Goal: Task Accomplishment & Management: Manage account settings

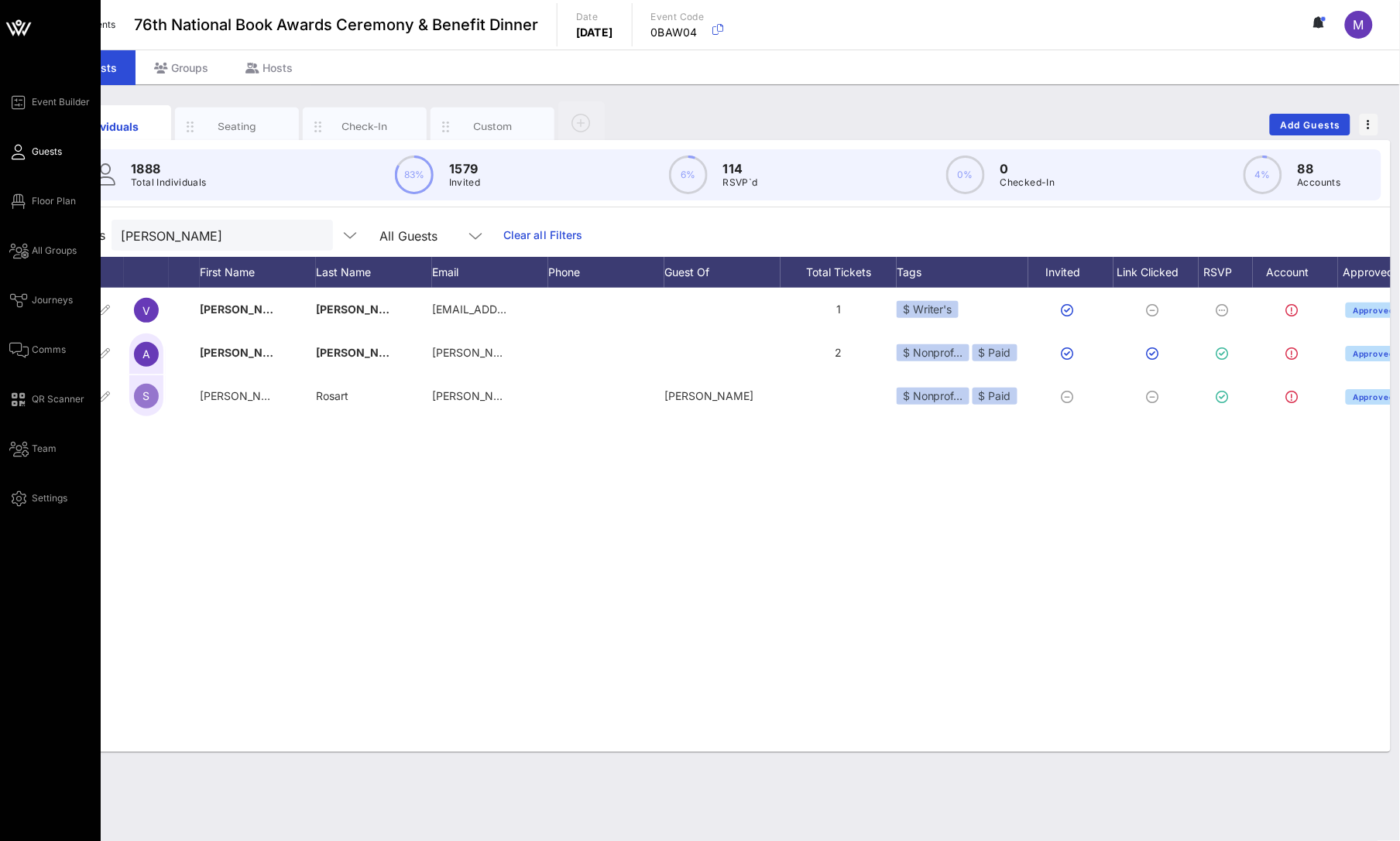
scroll to position [0, 33]
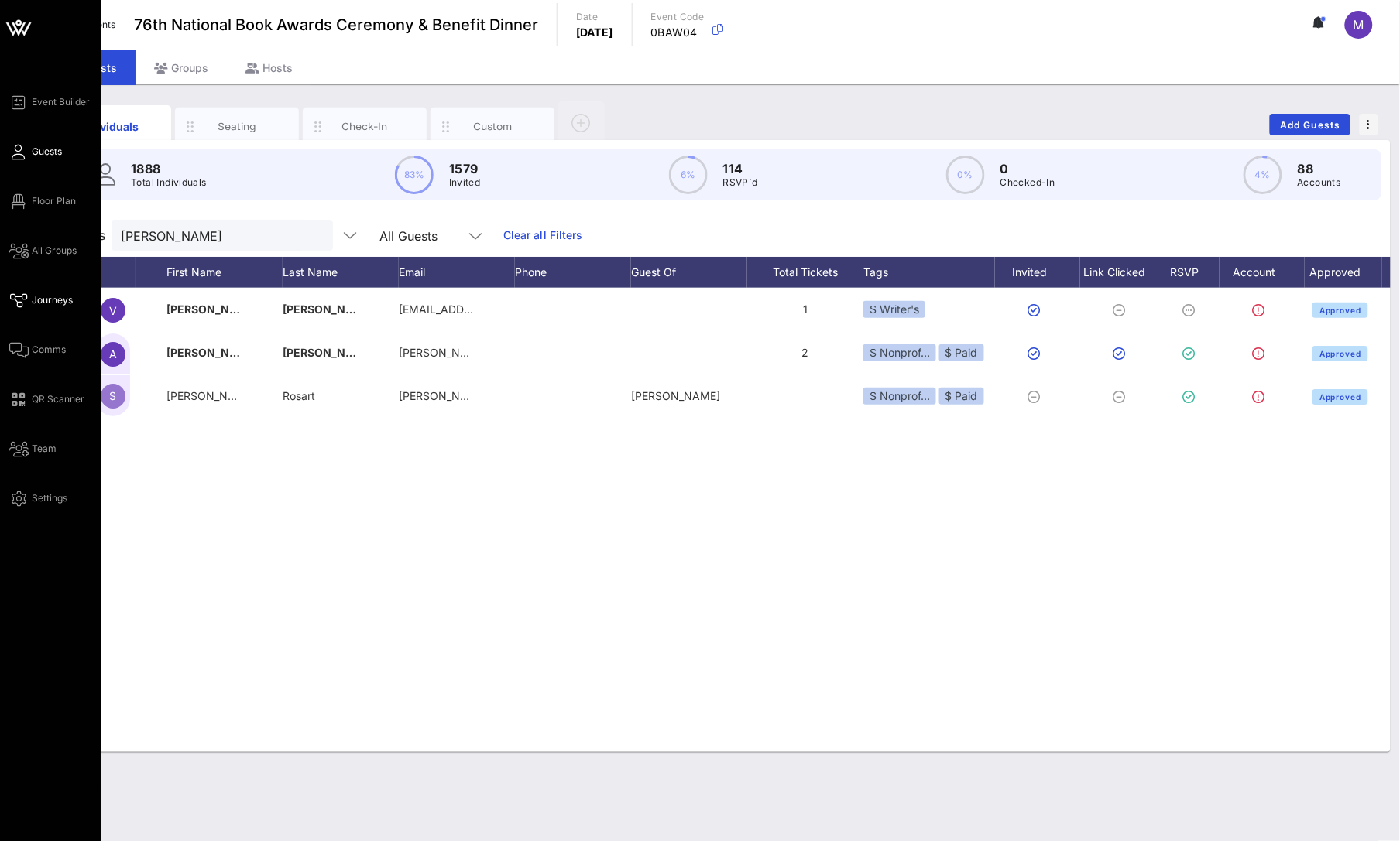
click at [49, 296] on span "Journeys" at bounding box center [52, 299] width 41 height 14
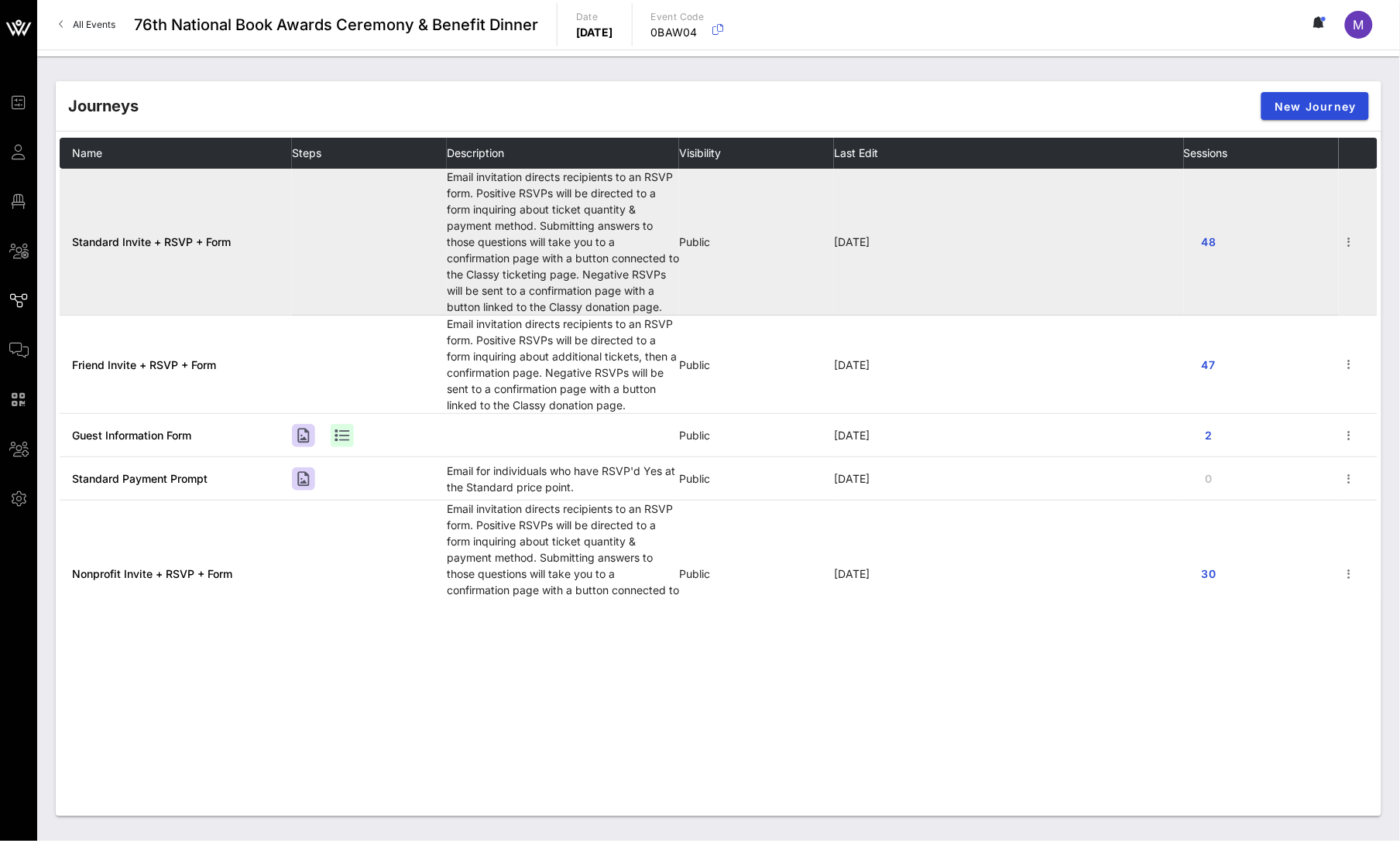
click at [163, 241] on span "Standard Invite + RSVP + Form" at bounding box center [151, 241] width 159 height 13
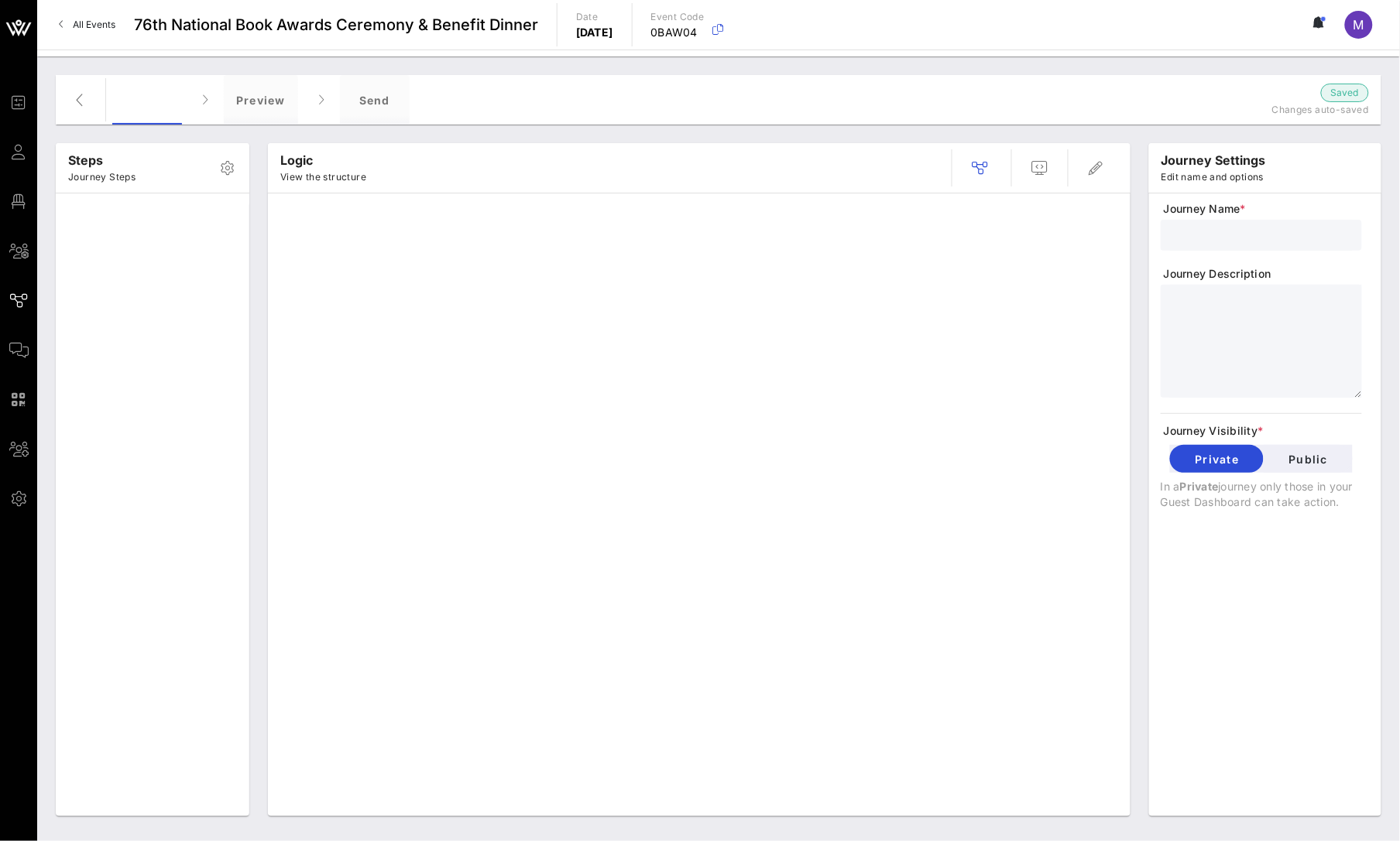
type input "Standard Invite + RSVP + Form"
type textarea "**********"
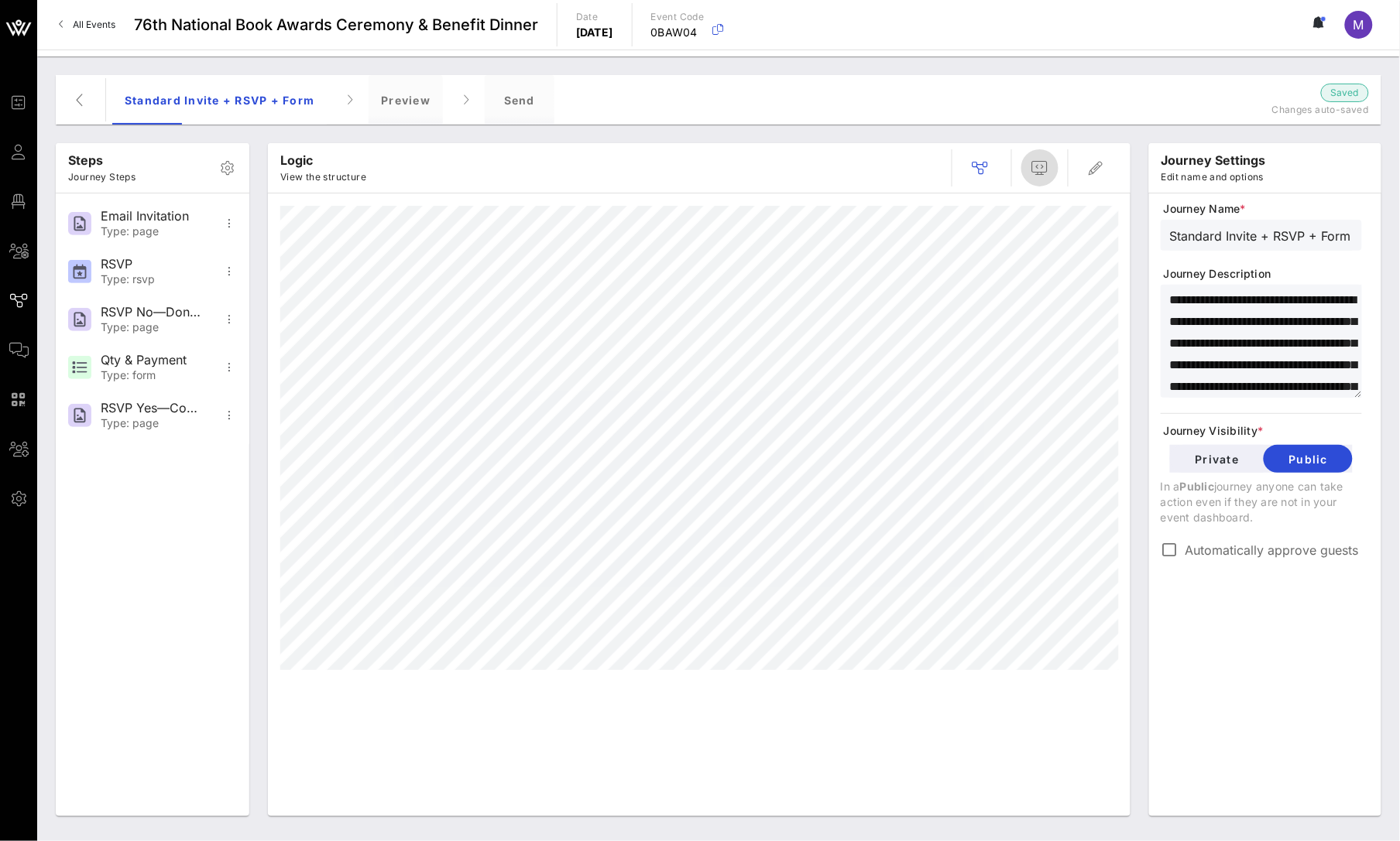
click at [1043, 159] on icon "button" at bounding box center [1039, 167] width 19 height 19
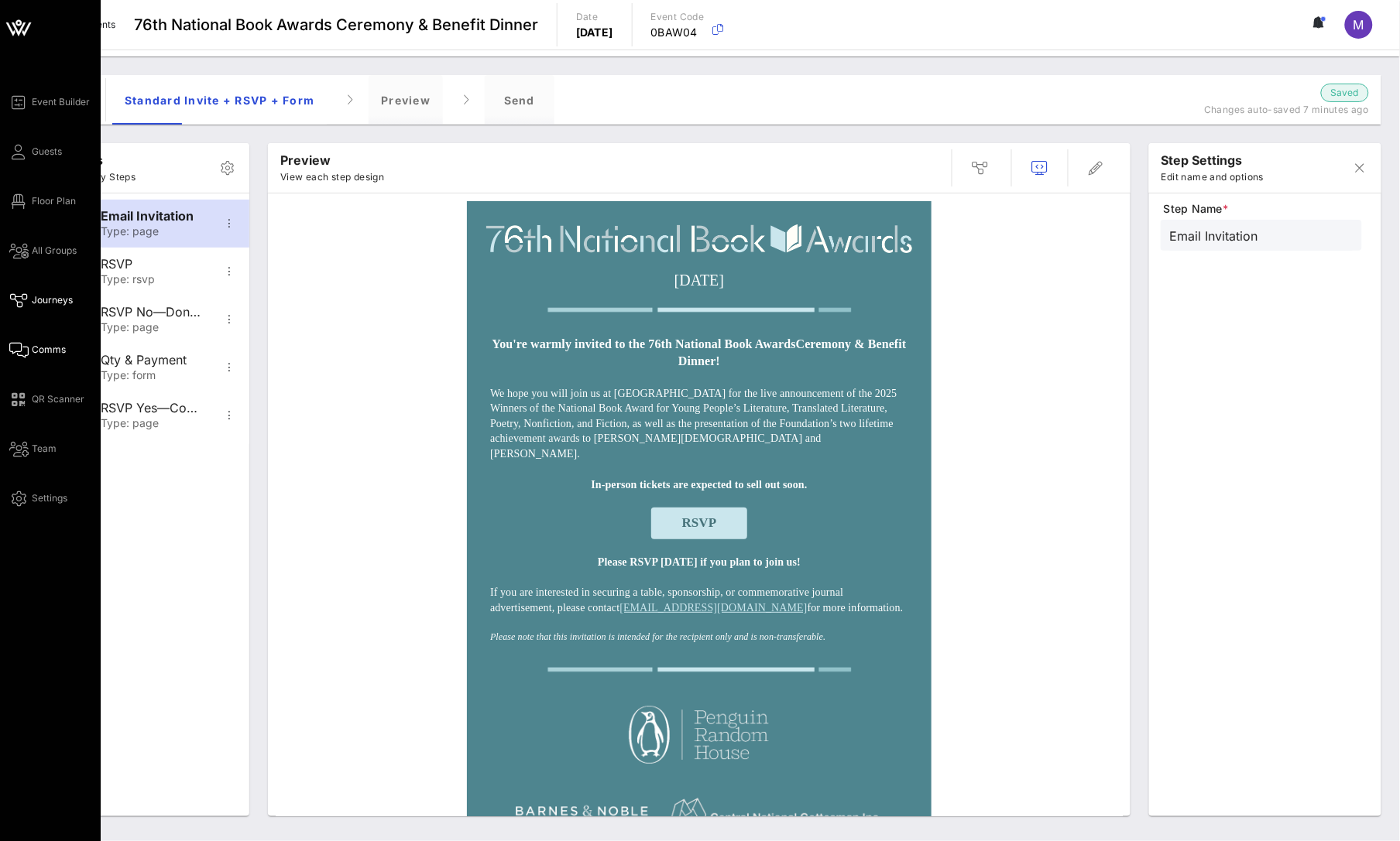
click at [34, 352] on span "Comms" at bounding box center [48, 349] width 34 height 14
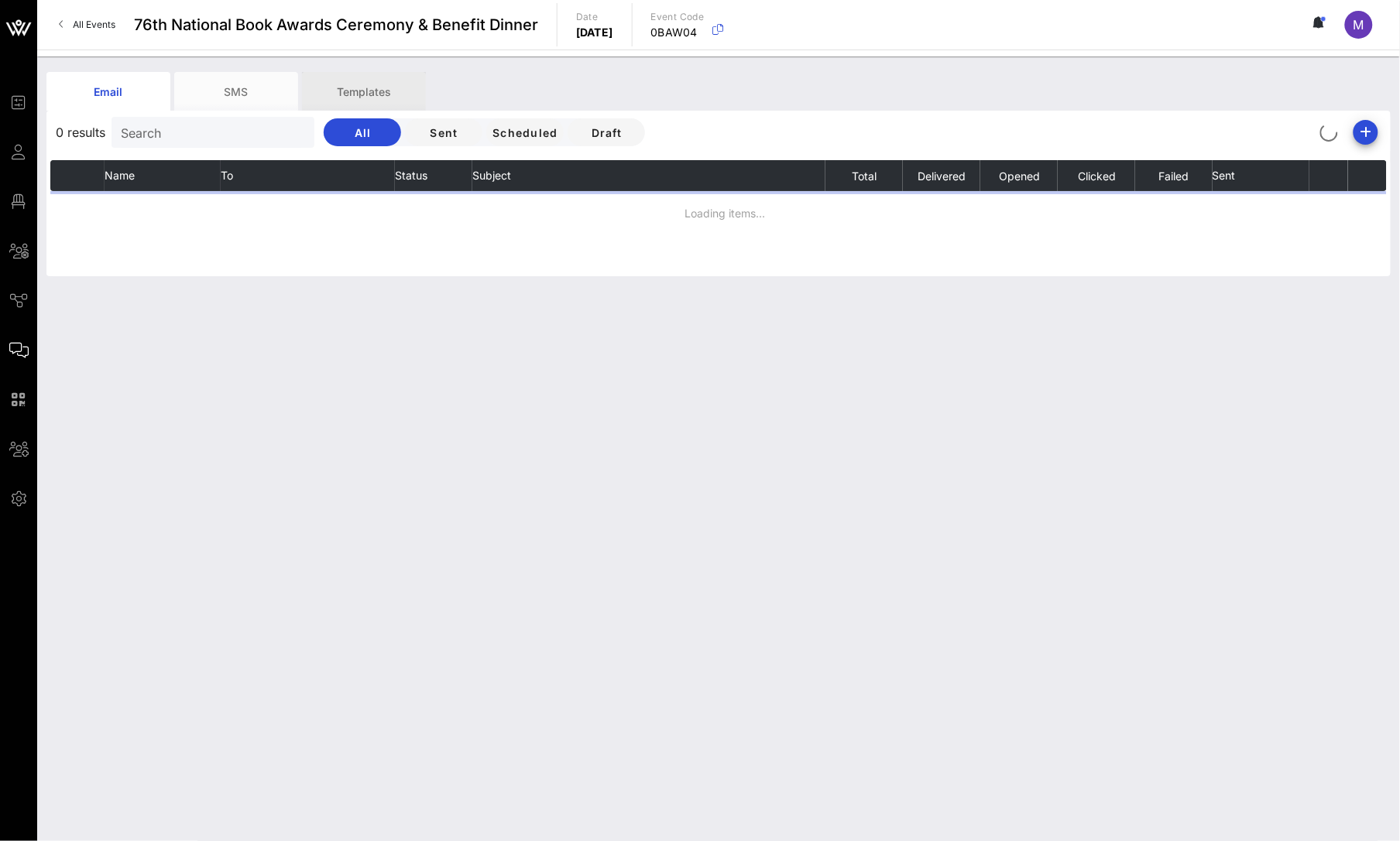
click at [363, 96] on div "Templates" at bounding box center [364, 91] width 124 height 39
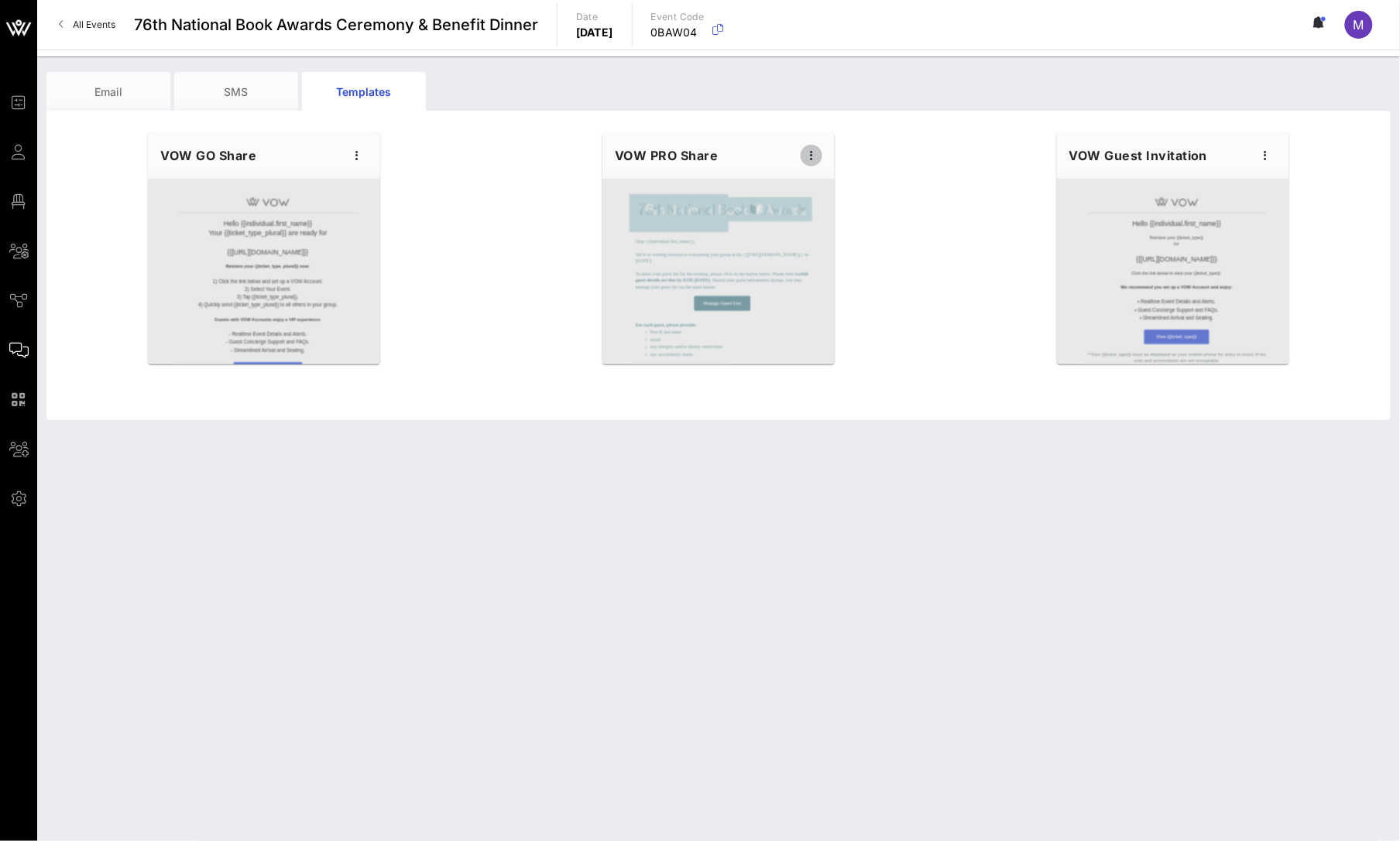
click at [808, 156] on icon "button" at bounding box center [811, 155] width 19 height 19
click at [837, 219] on div "Preview" at bounding box center [836, 212] width 39 height 25
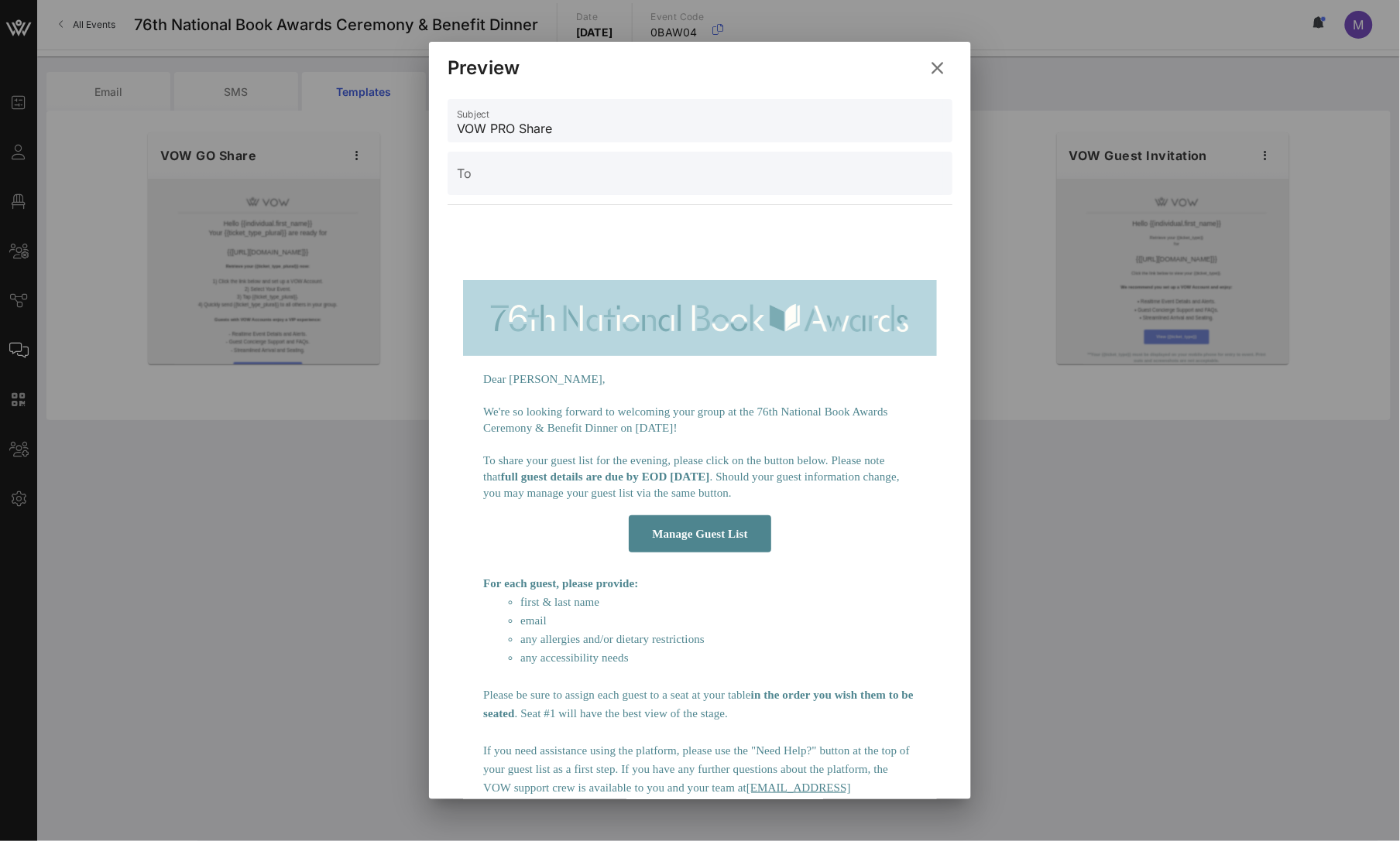
scroll to position [321, 0]
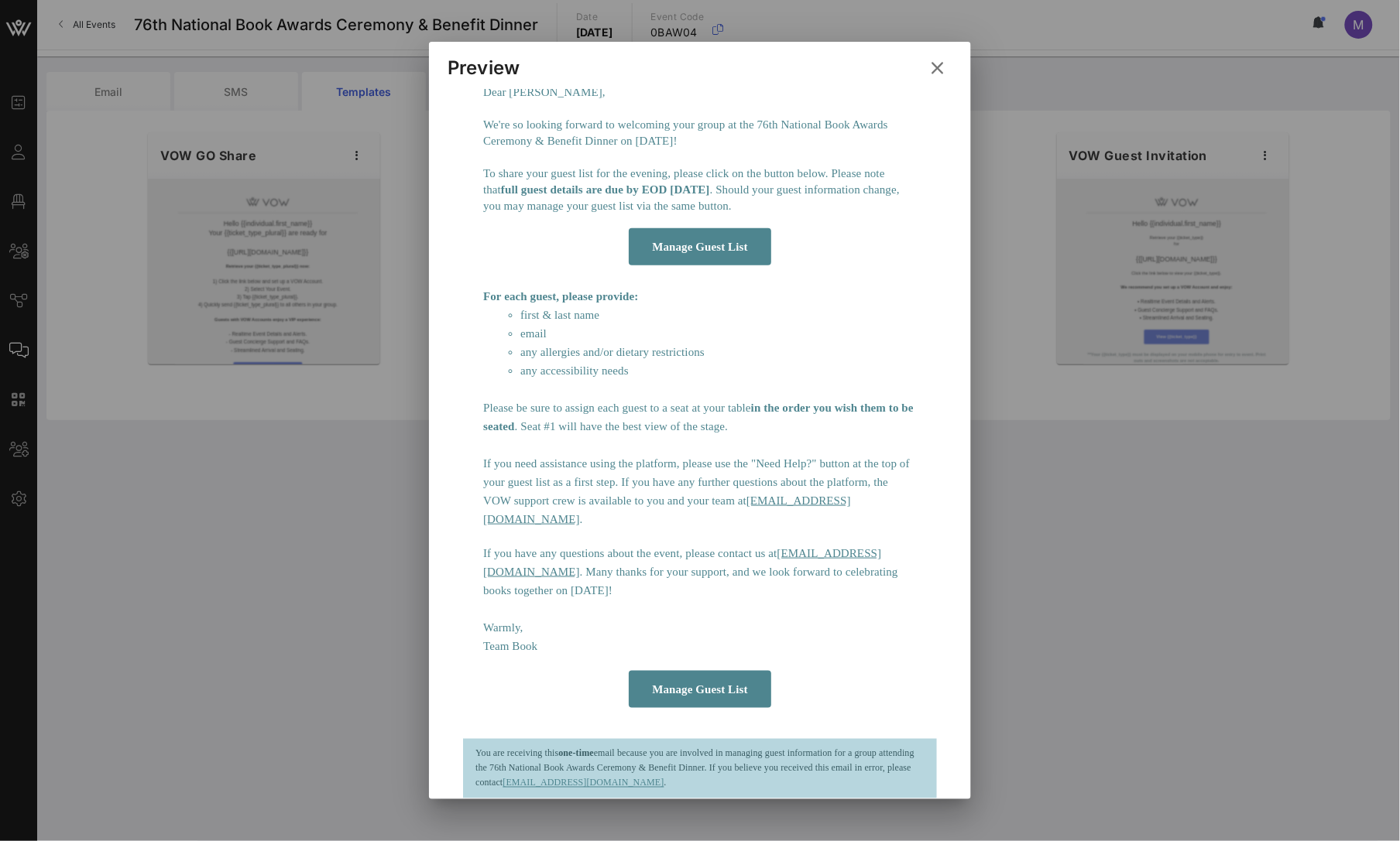
click at [931, 64] on icon at bounding box center [936, 68] width 23 height 25
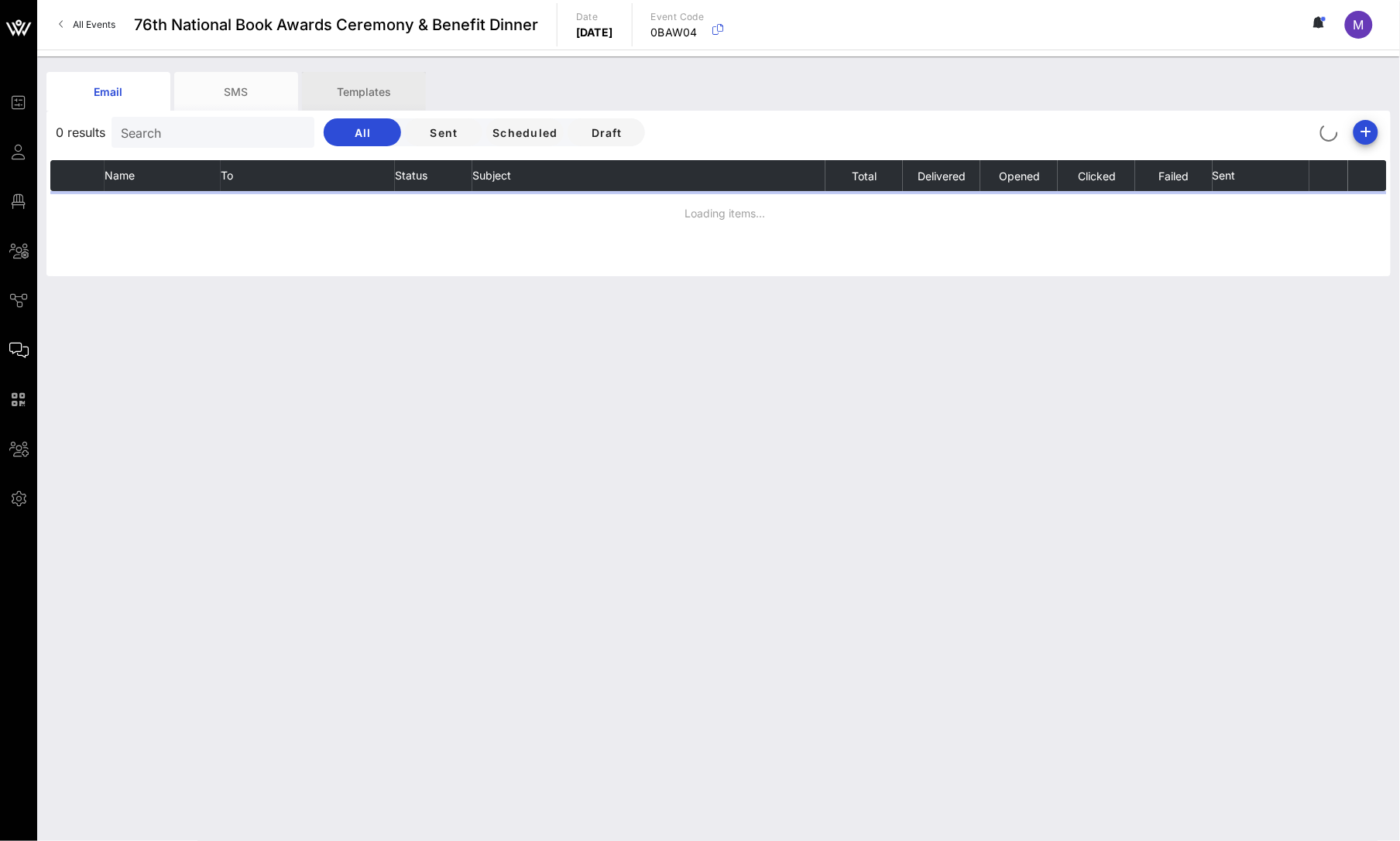
click at [369, 99] on div "Templates" at bounding box center [364, 91] width 124 height 39
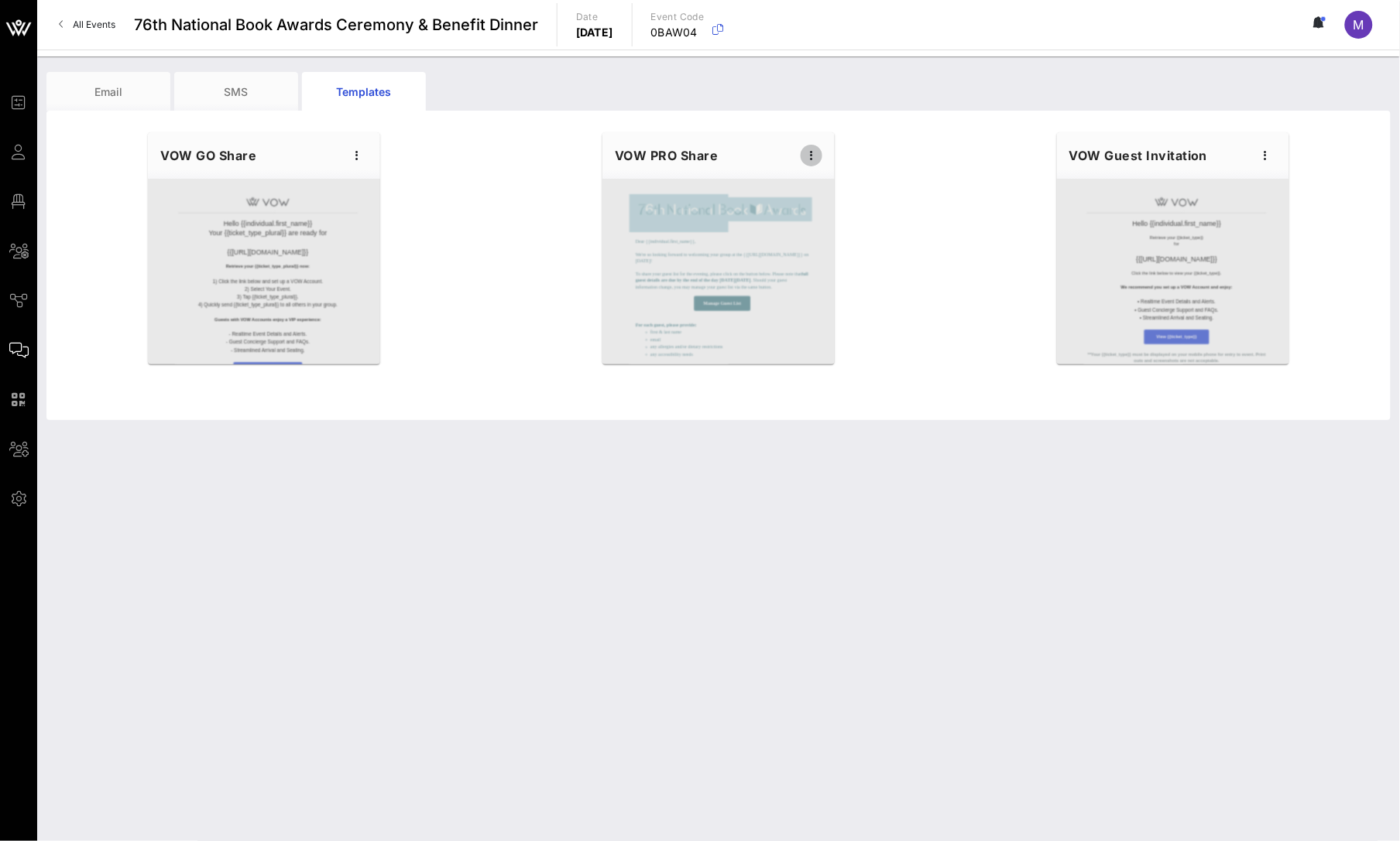
click at [800, 158] on span "button" at bounding box center [811, 155] width 22 height 19
click at [829, 177] on div "Edit" at bounding box center [836, 181] width 39 height 12
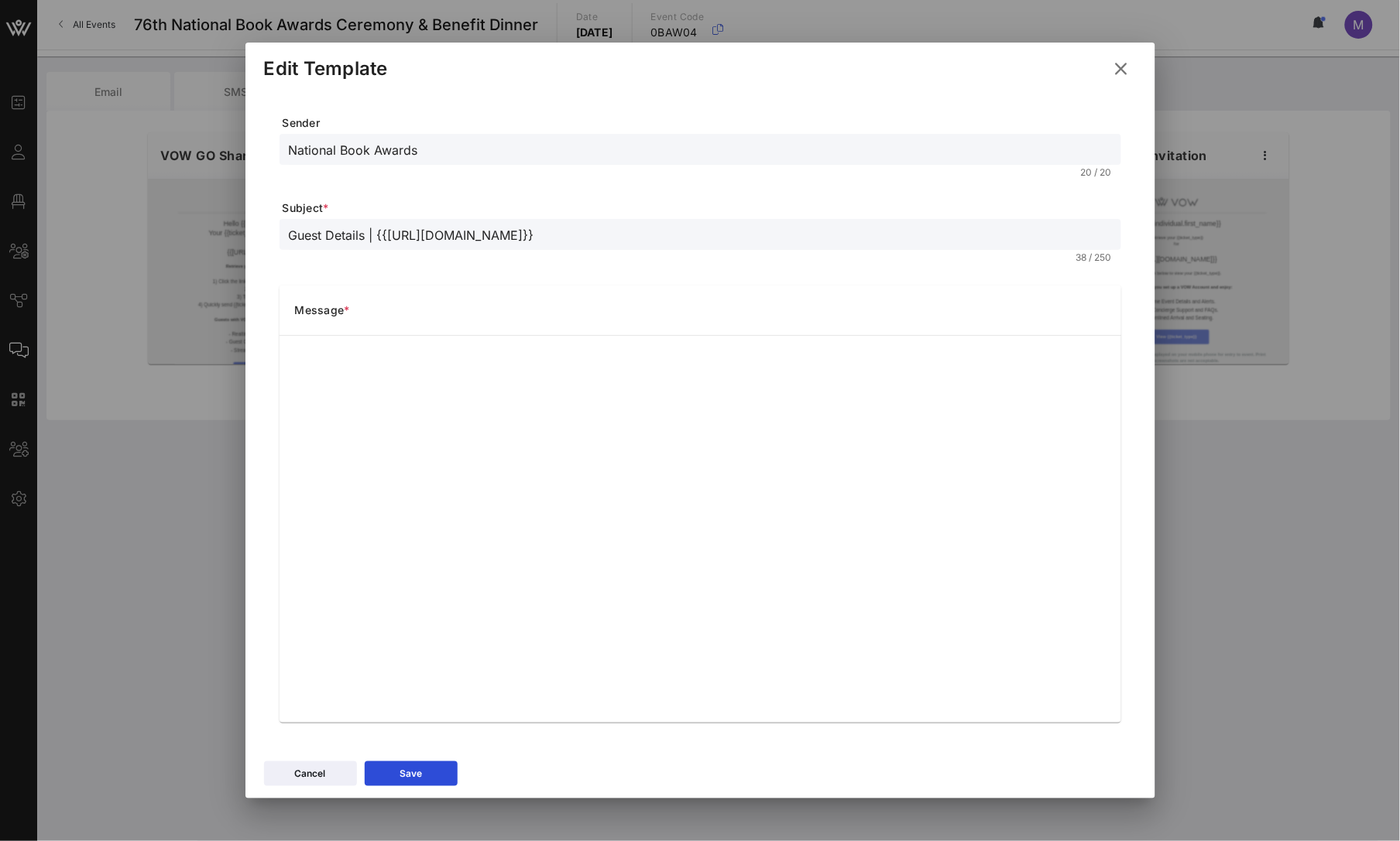
click at [1110, 78] on button at bounding box center [1121, 68] width 31 height 28
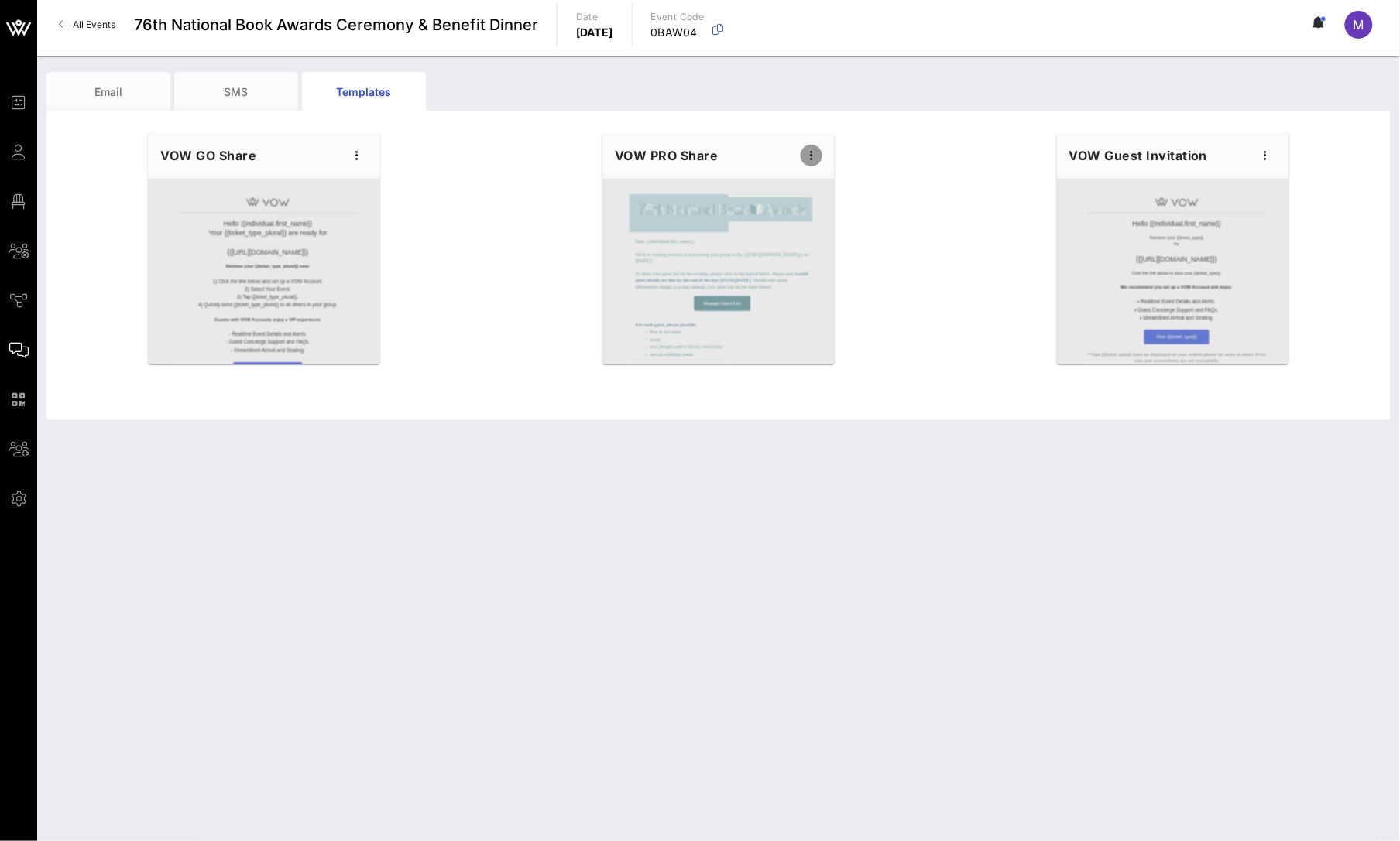
click at [820, 152] on span "button" at bounding box center [811, 155] width 22 height 19
click at [836, 216] on div "Preview" at bounding box center [836, 212] width 39 height 12
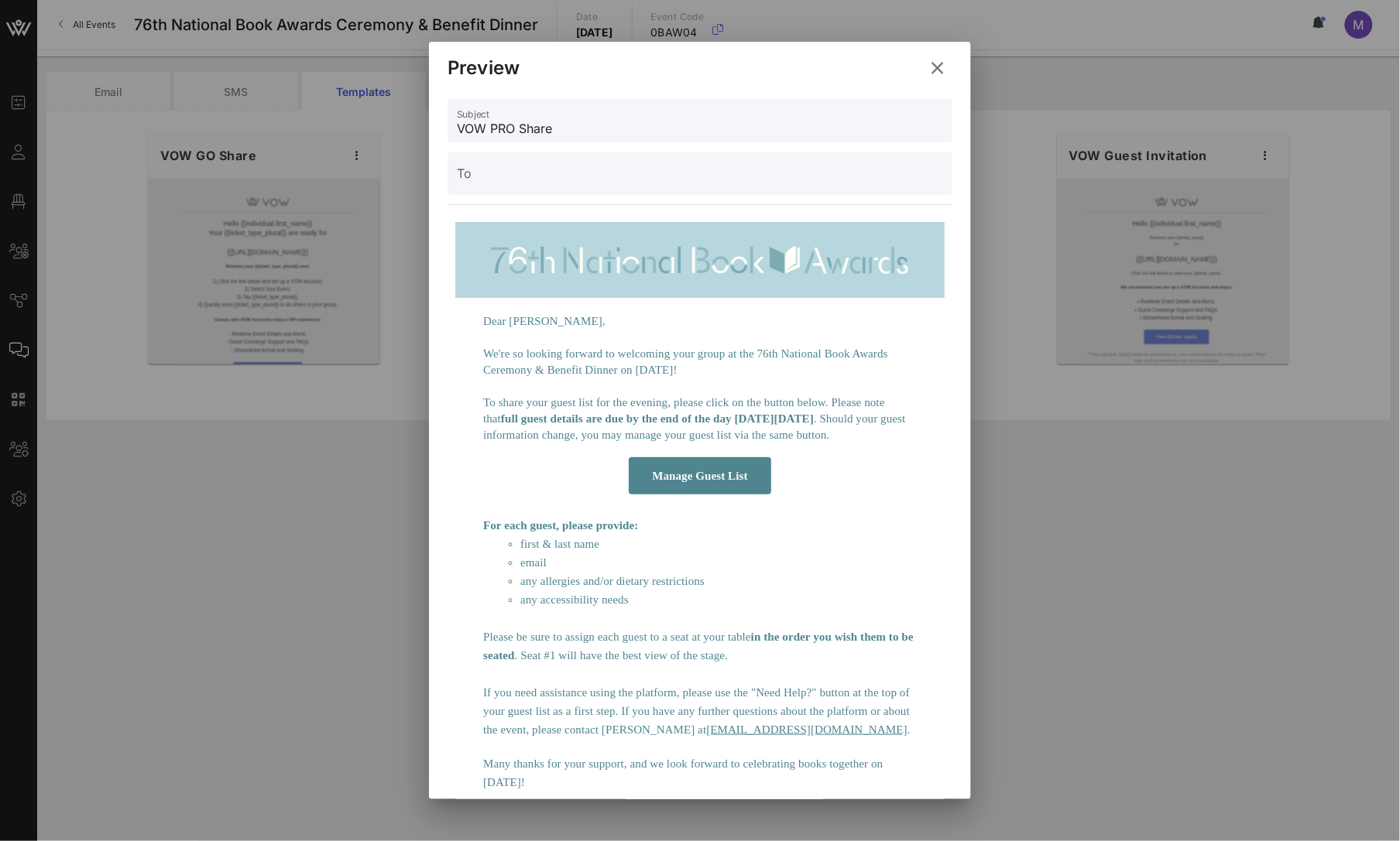
click at [949, 68] on button at bounding box center [937, 68] width 31 height 28
